Goal: Task Accomplishment & Management: Use online tool/utility

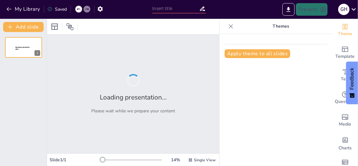
type input "Fundamentals of File Handling: Techniques and Best Practices"
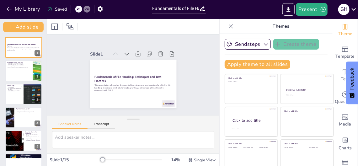
checkbox input "true"
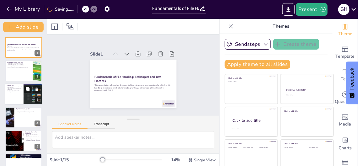
checkbox input "true"
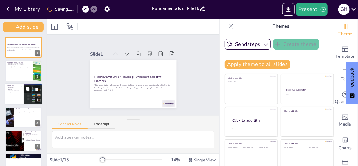
checkbox input "true"
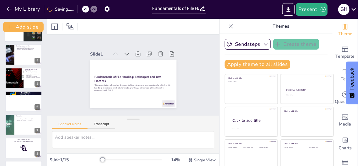
checkbox input "true"
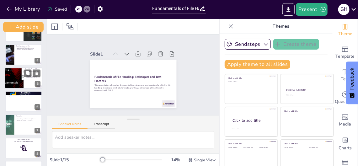
checkbox input "true"
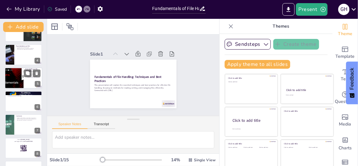
checkbox input "true"
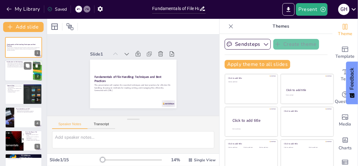
checkbox input "true"
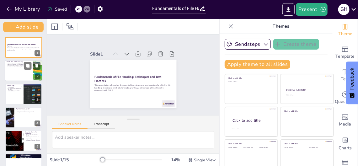
checkbox input "true"
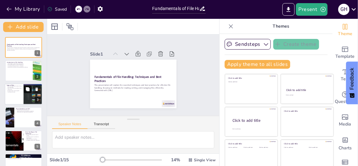
checkbox input "true"
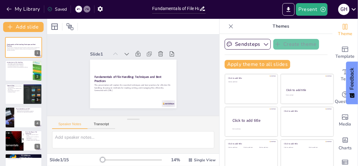
checkbox input "true"
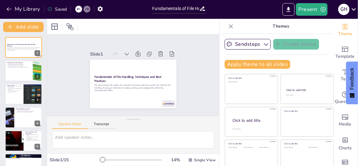
checkbox input "true"
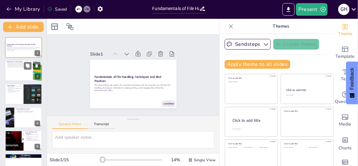
checkbox input "true"
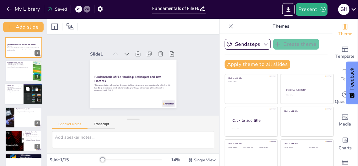
checkbox input "true"
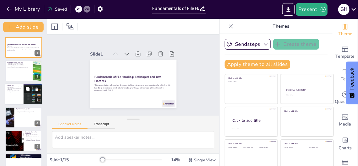
checkbox input "true"
click at [12, 93] on div at bounding box center [24, 93] width 38 height 21
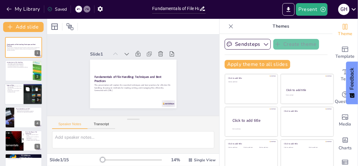
type textarea "Recognizing different file types is crucial for selecting the right handling te…"
checkbox input "true"
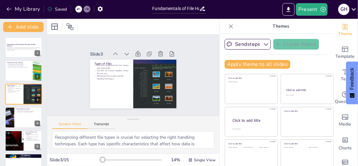
checkbox input "true"
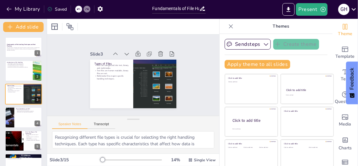
checkbox input "true"
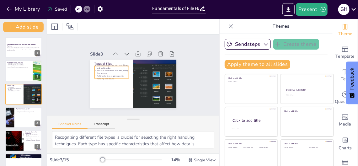
checkbox input "true"
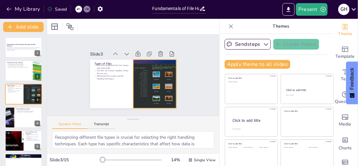
click at [138, 92] on div at bounding box center [155, 84] width 122 height 49
checkbox input "true"
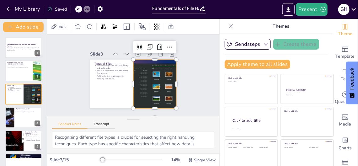
checkbox input "true"
click at [174, 64] on icon at bounding box center [179, 69] width 10 height 10
checkbox input "true"
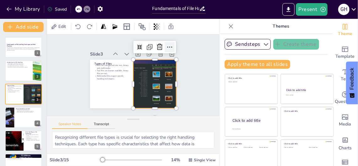
checkbox input "true"
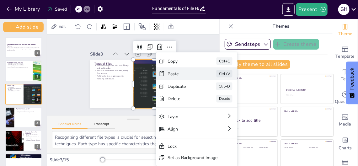
click at [203, 102] on div "Paste Ctrl+V" at bounding box center [243, 108] width 81 height 13
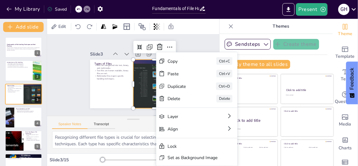
checkbox input "true"
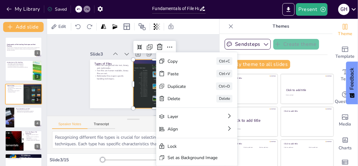
checkbox input "true"
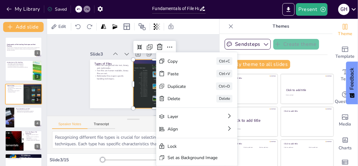
checkbox input "true"
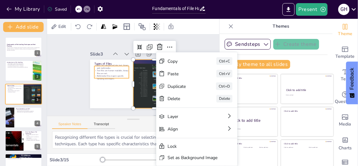
checkbox input "true"
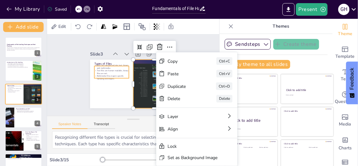
checkbox input "true"
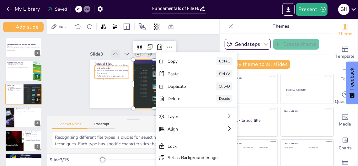
checkbox input "true"
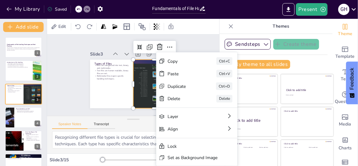
checkbox input "true"
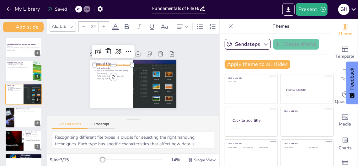
checkbox input "true"
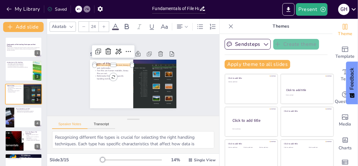
checkbox input "true"
click at [136, 79] on div at bounding box center [155, 84] width 122 height 49
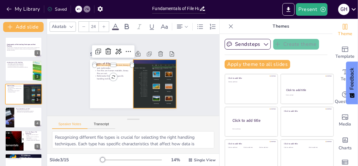
checkbox input "true"
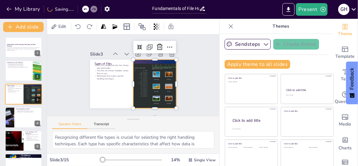
checkbox input "true"
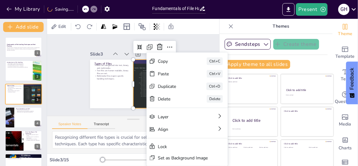
checkbox input "true"
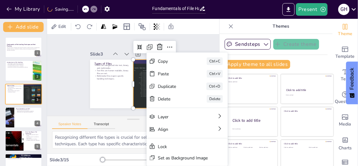
checkbox input "true"
click at [136, 64] on div at bounding box center [155, 84] width 122 height 49
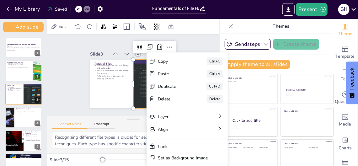
checkbox input "true"
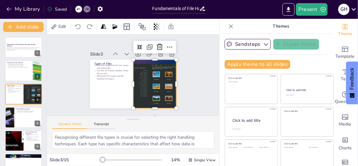
checkbox input "true"
click at [61, 27] on span "Edit" at bounding box center [62, 27] width 10 height 6
checkbox input "true"
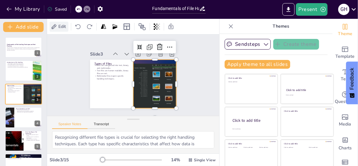
checkbox input "true"
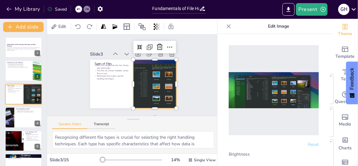
checkbox input "true"
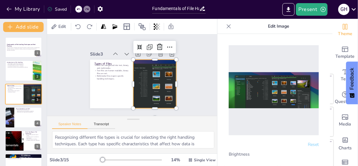
checkbox input "true"
click at [275, 88] on img at bounding box center [274, 90] width 90 height 36
checkbox input "true"
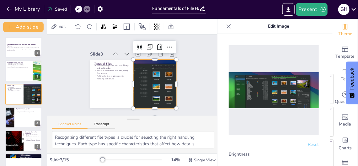
checkbox input "true"
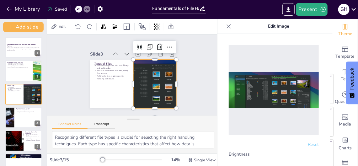
checkbox input "true"
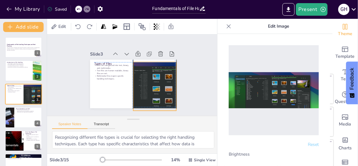
click at [156, 78] on div at bounding box center [155, 86] width 122 height 49
checkbox input "true"
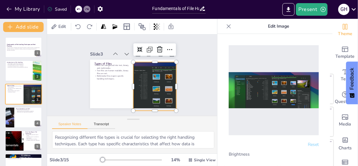
checkbox input "true"
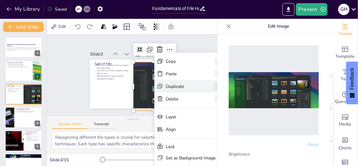
checkbox input "true"
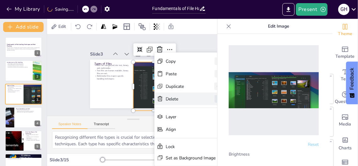
click at [213, 131] on div "Delete" at bounding box center [228, 134] width 31 height 6
checkbox input "true"
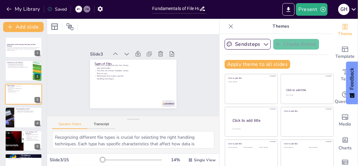
checkbox input "true"
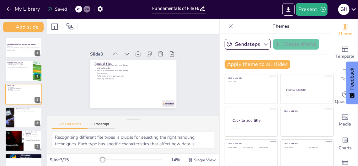
checkbox input "true"
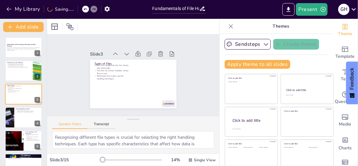
checkbox input "true"
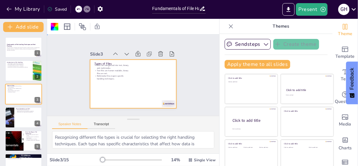
click at [153, 81] on div at bounding box center [133, 84] width 87 height 49
click at [149, 92] on div at bounding box center [133, 84] width 87 height 49
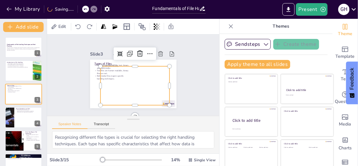
click at [149, 92] on div at bounding box center [134, 85] width 69 height 39
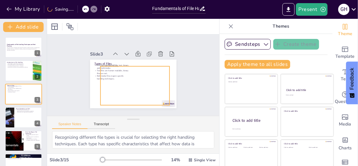
click at [149, 92] on div at bounding box center [128, 85] width 79 height 72
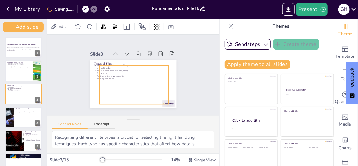
click at [149, 91] on div at bounding box center [133, 84] width 69 height 39
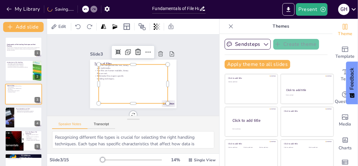
click at [149, 91] on div at bounding box center [133, 84] width 69 height 39
click at [147, 80] on div at bounding box center [133, 84] width 69 height 39
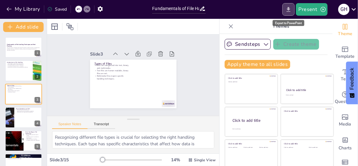
click at [291, 9] on icon "Export to PowerPoint" at bounding box center [288, 9] width 7 height 7
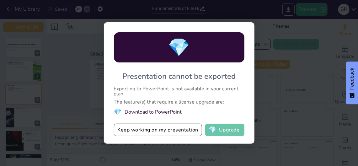
click at [235, 135] on button "💎 Upgrade" at bounding box center [224, 130] width 39 height 13
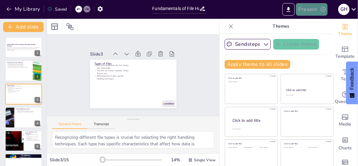
click at [313, 10] on button "Present" at bounding box center [311, 9] width 31 height 13
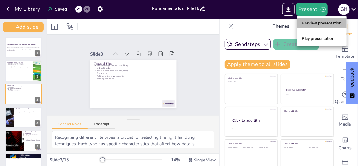
click at [315, 22] on li "Preview presentation" at bounding box center [322, 23] width 50 height 10
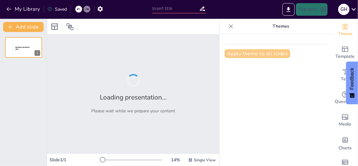
type input "Fundamentals of File Handling: Techniques and Best Practices"
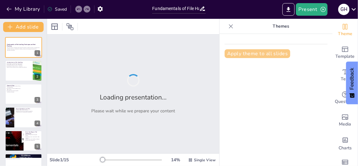
checkbox input "true"
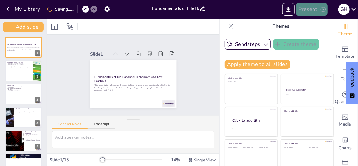
click at [315, 10] on button "Present" at bounding box center [311, 9] width 31 height 13
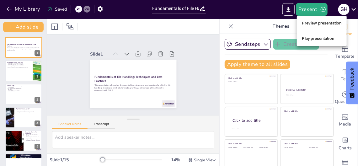
click at [318, 37] on li "Play presentation" at bounding box center [322, 39] width 50 height 10
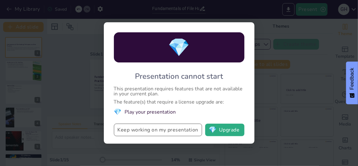
click at [177, 127] on button "Keep working on my presentation" at bounding box center [158, 130] width 88 height 13
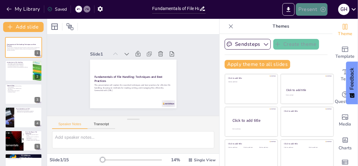
click at [310, 6] on button "Present" at bounding box center [311, 9] width 31 height 13
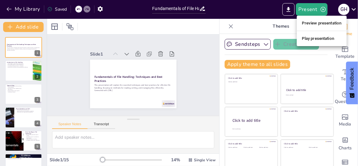
click at [309, 23] on li "Preview presentation" at bounding box center [322, 23] width 50 height 10
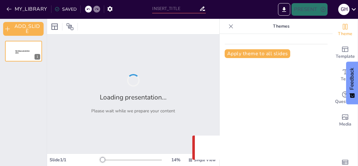
type input "Fundamentals of File Handling: Techniques and Best Practices"
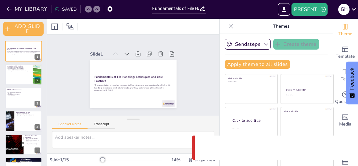
checkbox input "true"
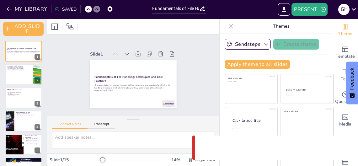
checkbox input "true"
click at [312, 12] on button "PRESENT" at bounding box center [310, 9] width 36 height 13
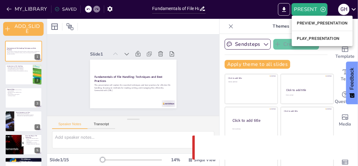
click at [313, 40] on li "PLAY_PRESENTATION" at bounding box center [322, 39] width 61 height 10
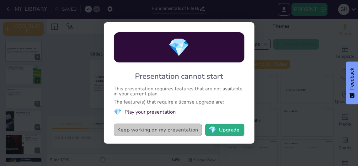
click at [140, 131] on button "Keep working on my presentation" at bounding box center [158, 130] width 88 height 13
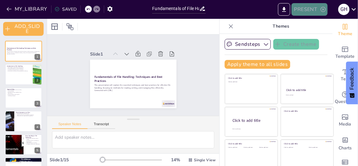
click at [305, 10] on button "PRESENT" at bounding box center [310, 9] width 36 height 13
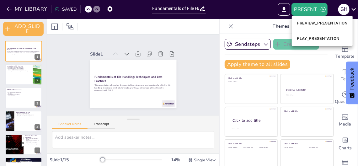
click at [282, 12] on div at bounding box center [179, 83] width 358 height 166
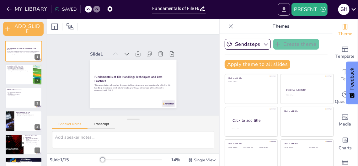
click at [283, 8] on icon "EXPORT_TO_POWERPOINT" at bounding box center [284, 9] width 7 height 7
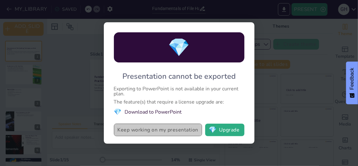
click at [173, 129] on button "Keep working on my presentation" at bounding box center [158, 130] width 88 height 13
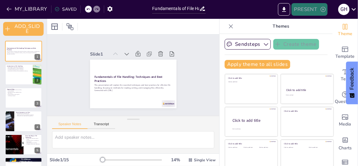
click at [309, 12] on button "PRESENT" at bounding box center [310, 9] width 36 height 13
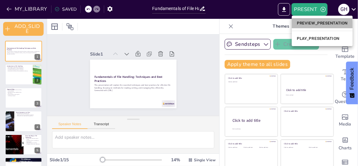
click at [310, 26] on li "PREVIEW_PRESENTATION" at bounding box center [322, 23] width 61 height 10
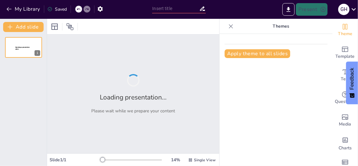
type input "Fundamentals of File Handling: Techniques and Best Practices"
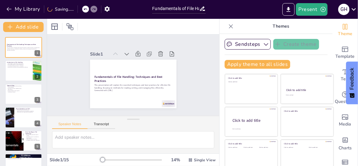
click at [228, 26] on icon at bounding box center [231, 26] width 6 height 6
checkbox input "true"
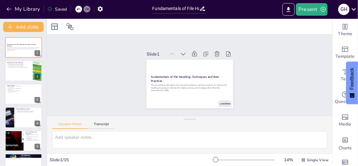
checkbox input "true"
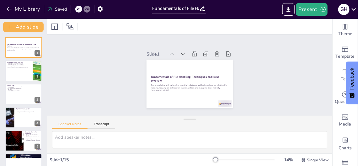
checkbox input "true"
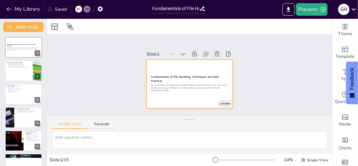
checkbox input "true"
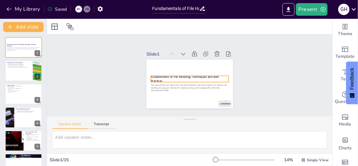
checkbox input "true"
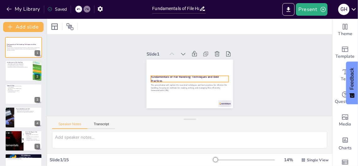
checkbox input "true"
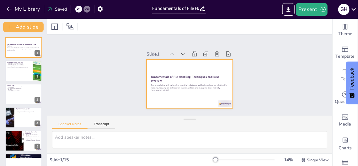
checkbox input "true"
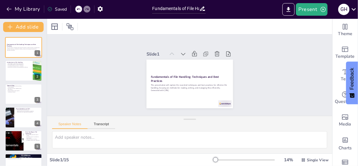
checkbox input "true"
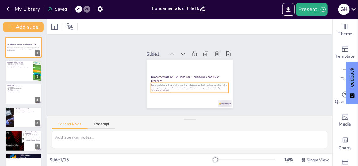
checkbox input "true"
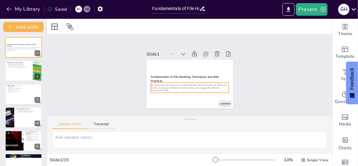
checkbox input "true"
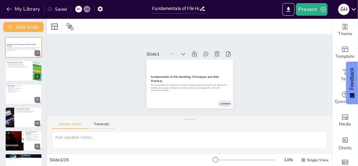
checkbox input "true"
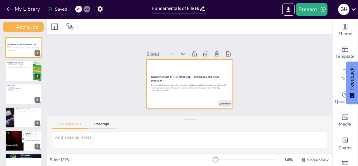
checkbox input "true"
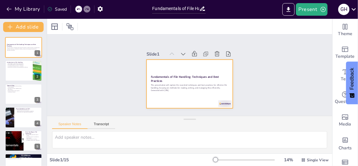
checkbox input "true"
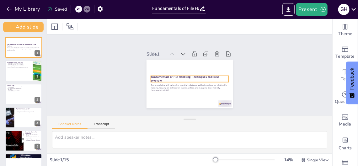
checkbox input "true"
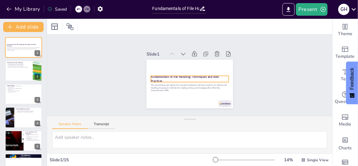
checkbox input "true"
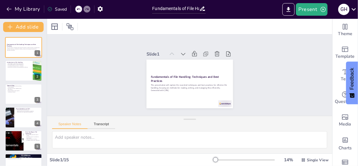
checkbox input "true"
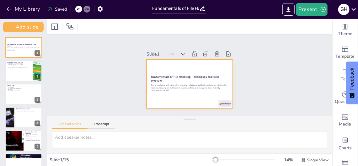
checkbox input "true"
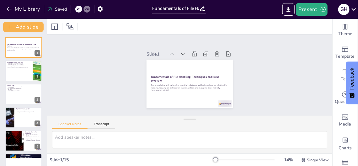
checkbox input "true"
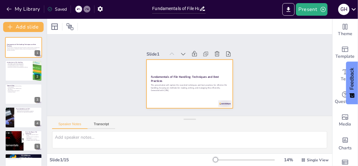
checkbox input "true"
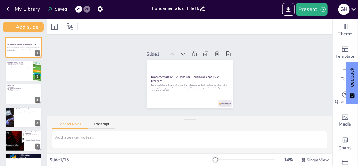
checkbox input "true"
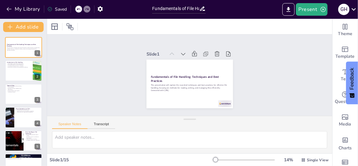
checkbox input "true"
